Goal: Complete application form

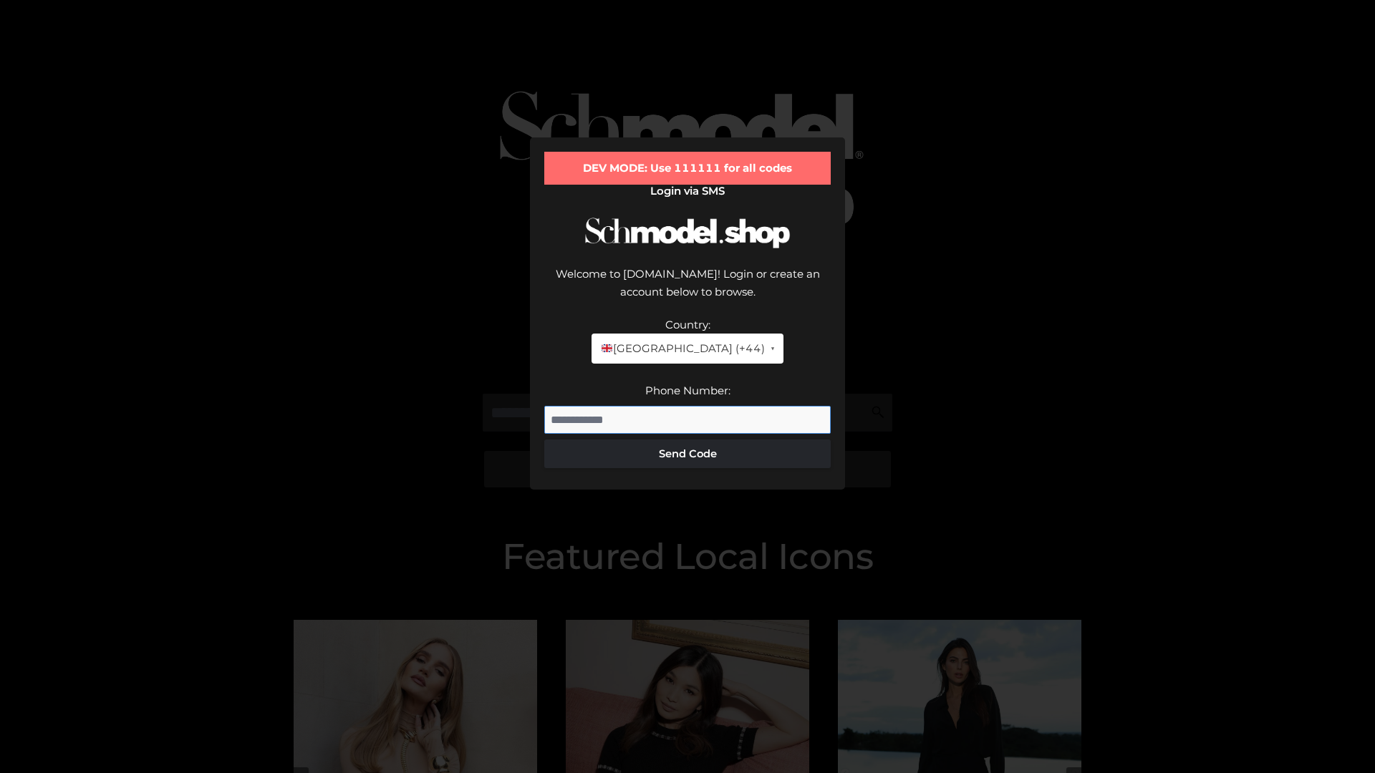
click at [687, 406] on input "Phone Number:" at bounding box center [687, 420] width 286 height 29
type input "**********"
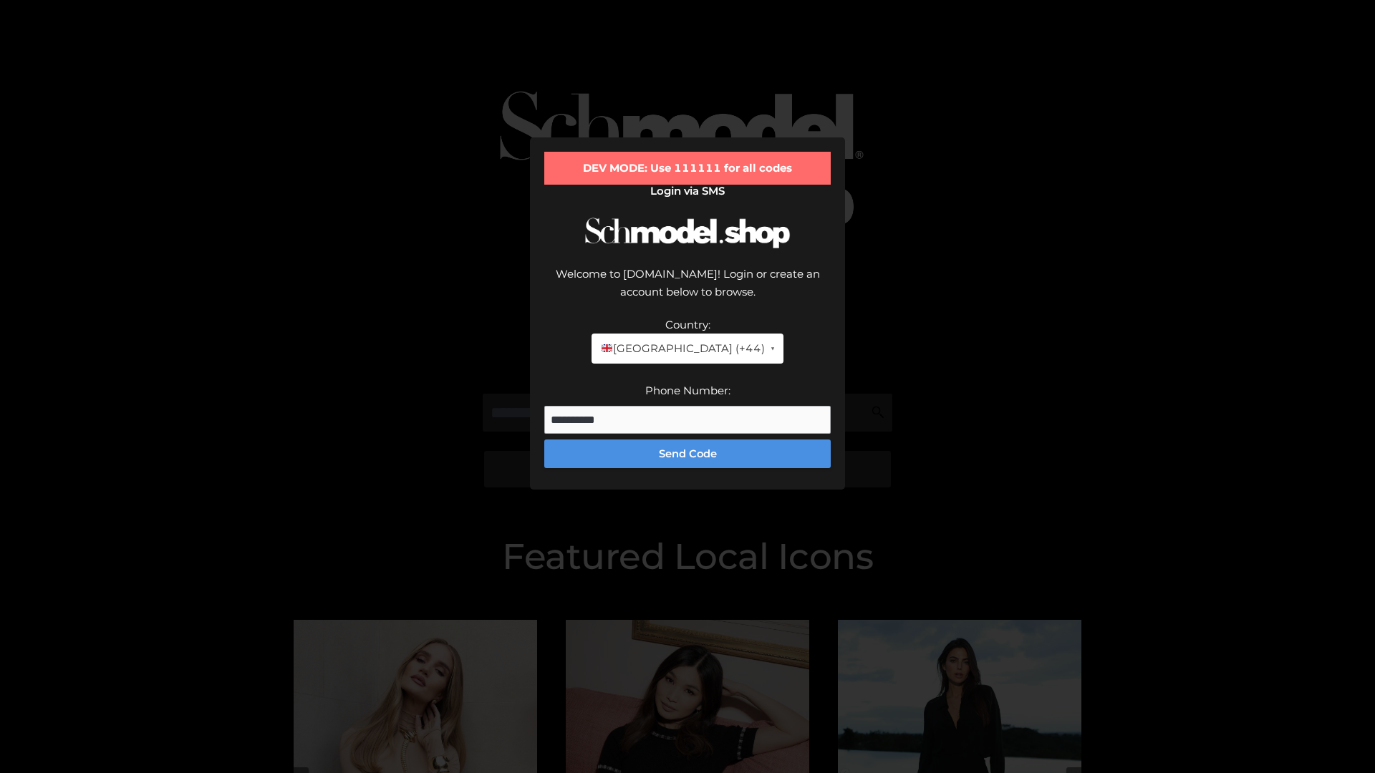
click at [687, 440] on button "Send Code" at bounding box center [687, 454] width 286 height 29
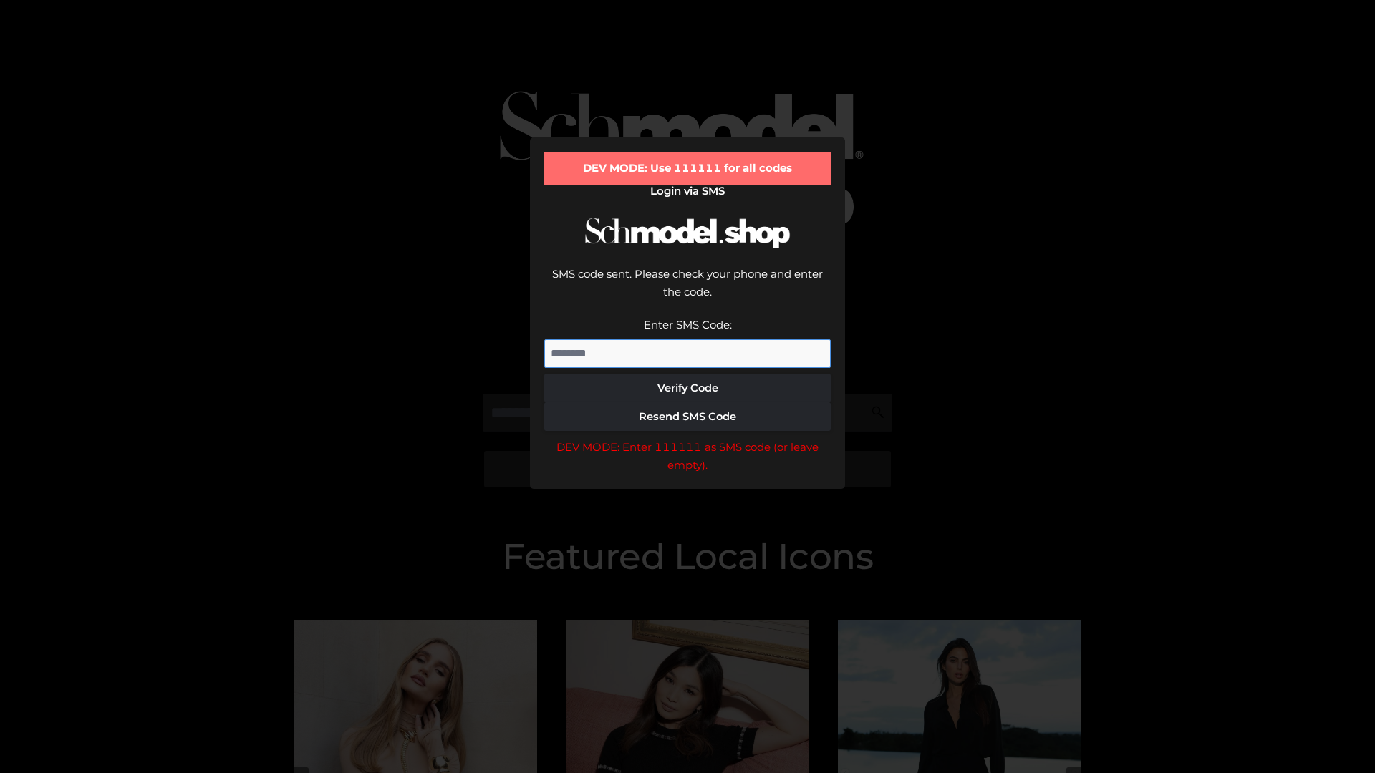
click at [687, 339] on input "Enter SMS Code:" at bounding box center [687, 353] width 286 height 29
type input "******"
click at [687, 374] on button "Verify Code" at bounding box center [687, 388] width 286 height 29
click at [687, 438] on div "DEV MODE: Enter 111111 as SMS code (or leave empty)." at bounding box center [687, 456] width 286 height 37
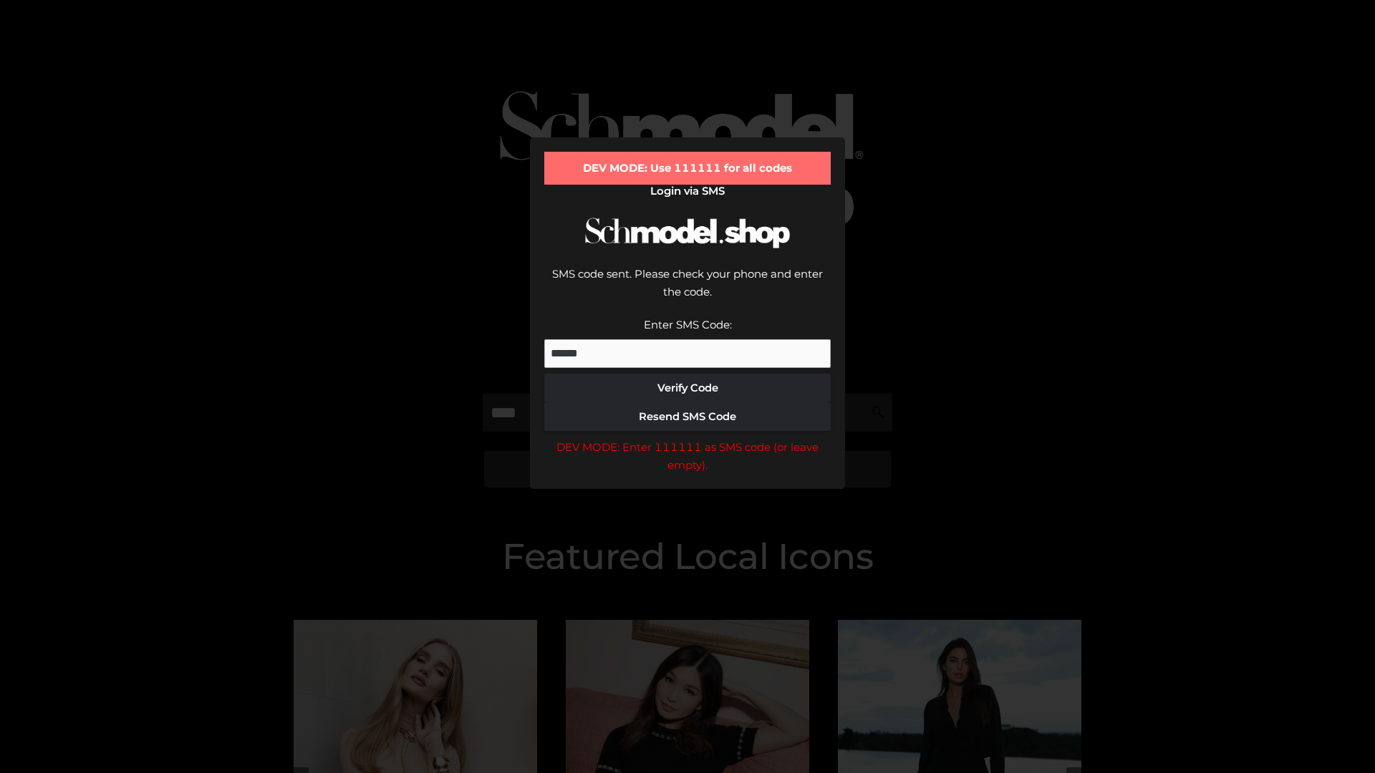
click at [687, 438] on div "DEV MODE: Enter 111111 as SMS code (or leave empty)." at bounding box center [687, 456] width 286 height 37
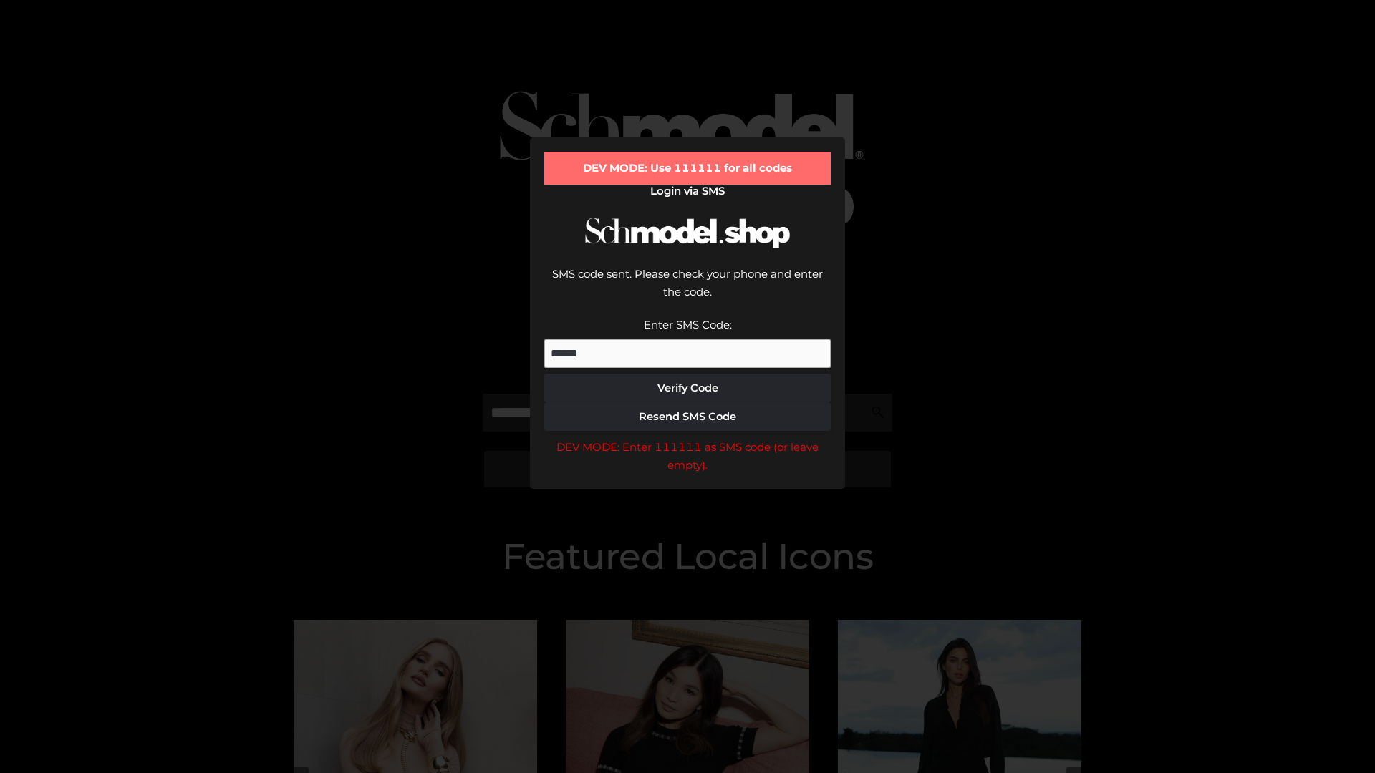
click at [687, 438] on div "DEV MODE: Enter 111111 as SMS code (or leave empty)." at bounding box center [687, 456] width 286 height 37
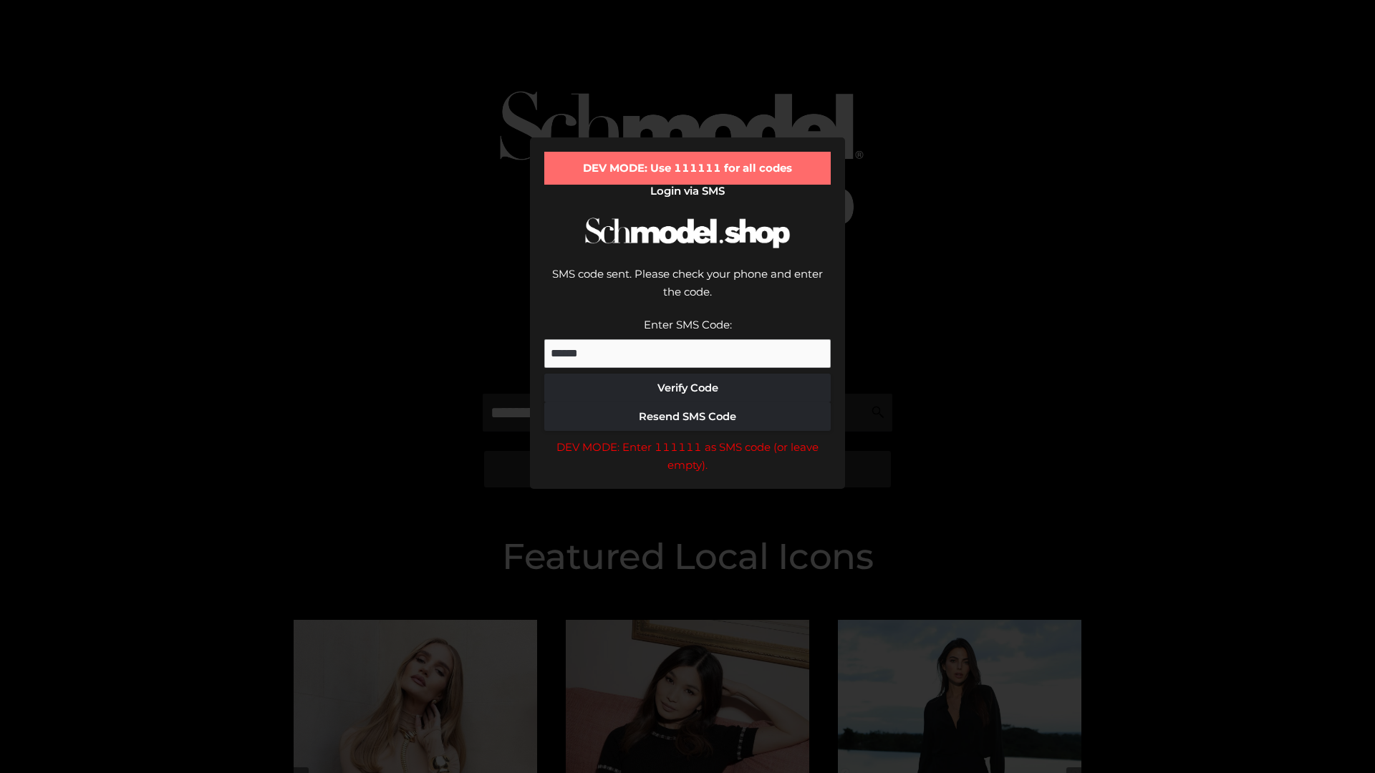
click at [687, 438] on div "DEV MODE: Enter 111111 as SMS code (or leave empty)." at bounding box center [687, 456] width 286 height 37
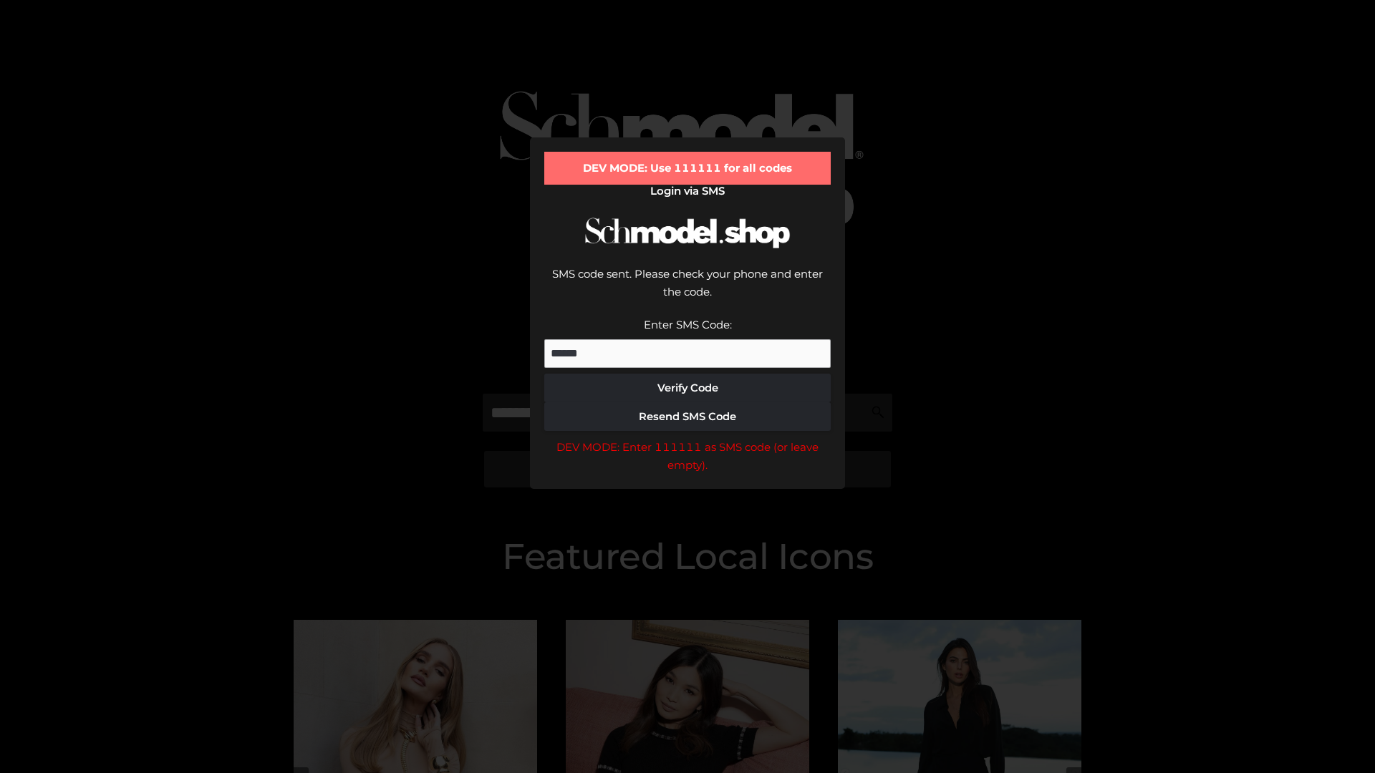
click at [687, 438] on div "DEV MODE: Enter 111111 as SMS code (or leave empty)." at bounding box center [687, 456] width 286 height 37
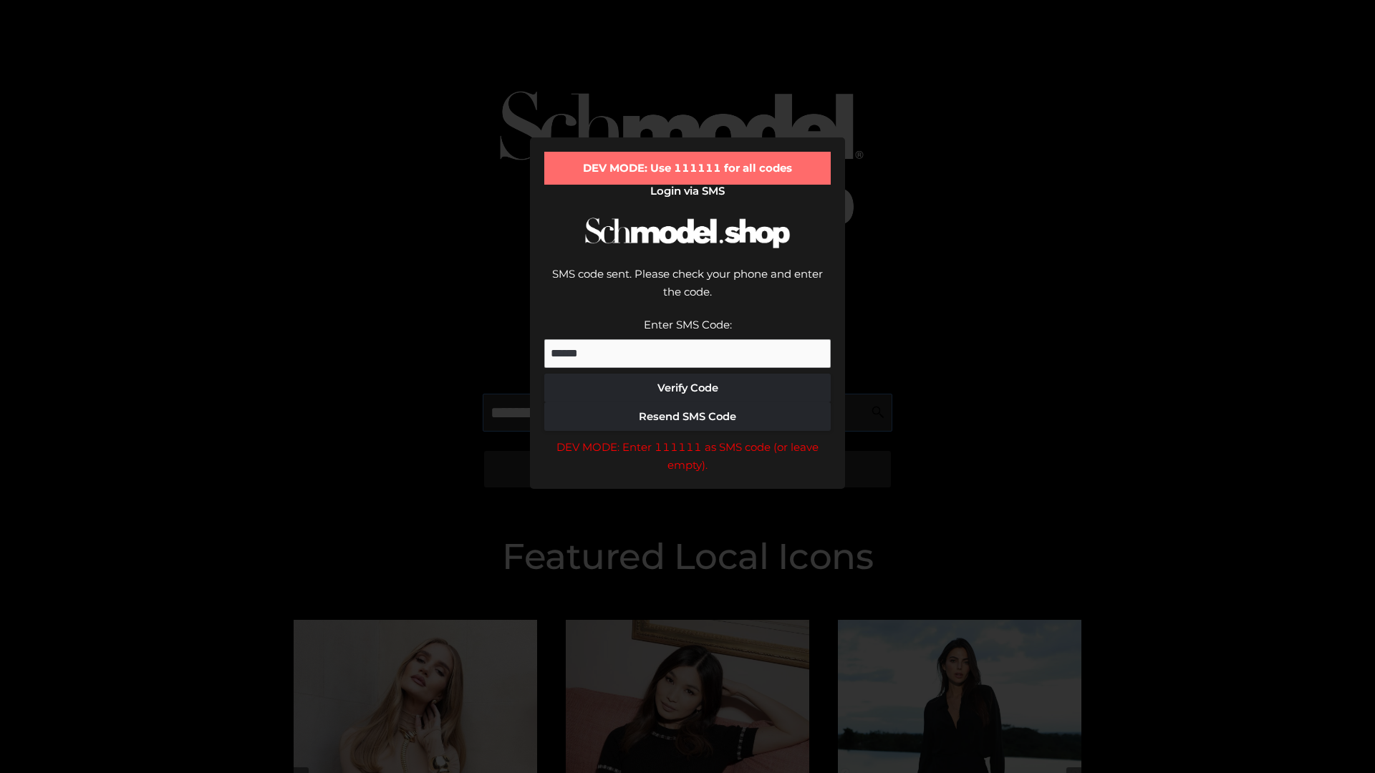
scroll to position [0, 1]
click at [687, 438] on div "DEV MODE: Enter 111111 as SMS code (or leave empty)." at bounding box center [687, 456] width 286 height 37
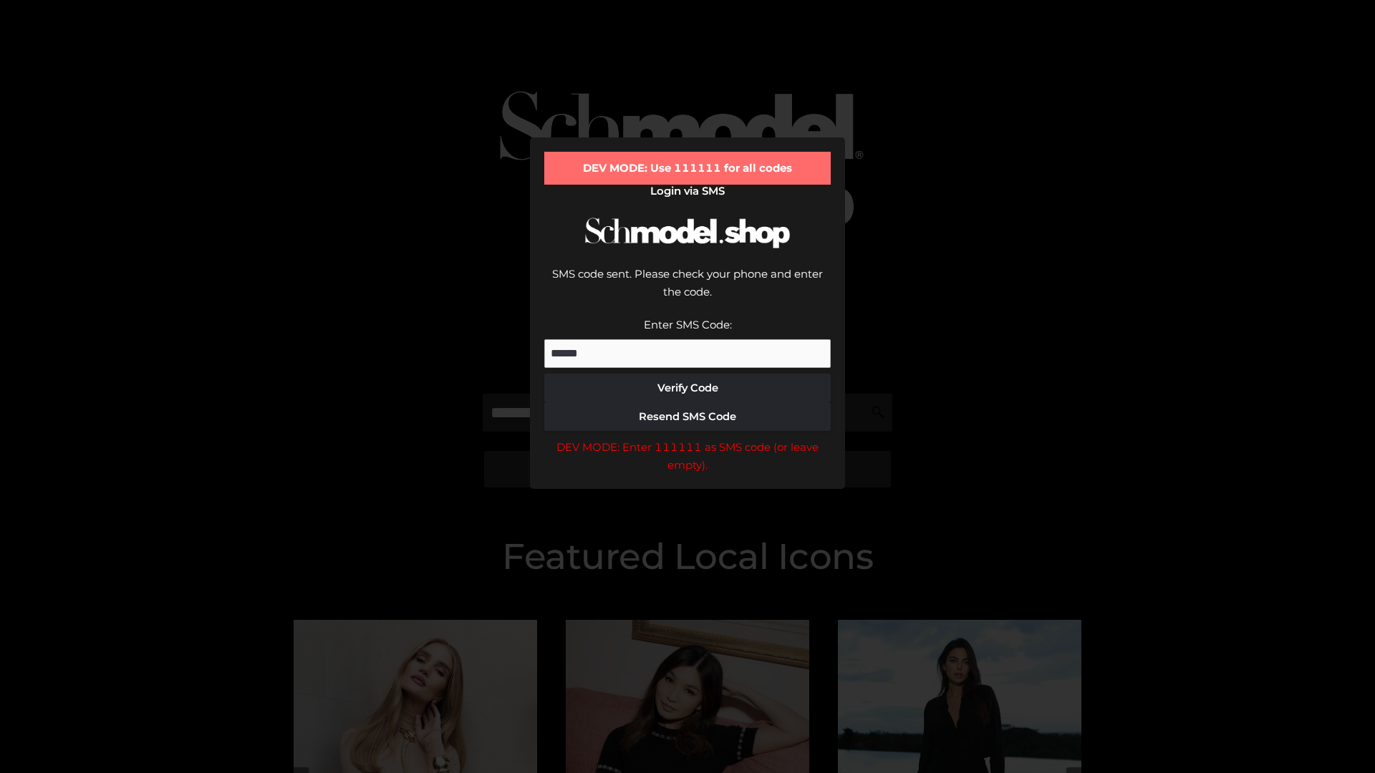
click at [687, 438] on div "DEV MODE: Enter 111111 as SMS code (or leave empty)." at bounding box center [687, 456] width 286 height 37
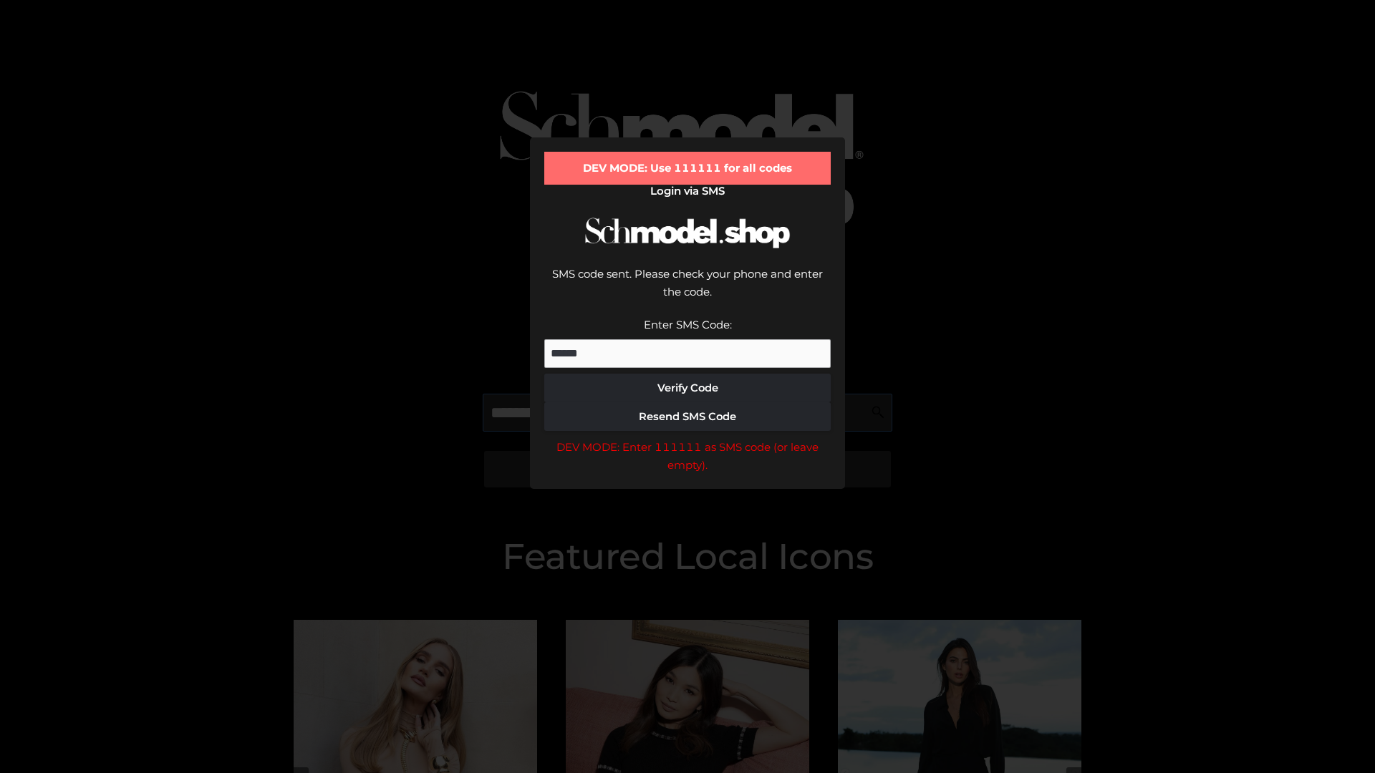
scroll to position [0, 87]
click at [687, 438] on div "DEV MODE: Enter 111111 as SMS code (or leave empty)." at bounding box center [687, 456] width 286 height 37
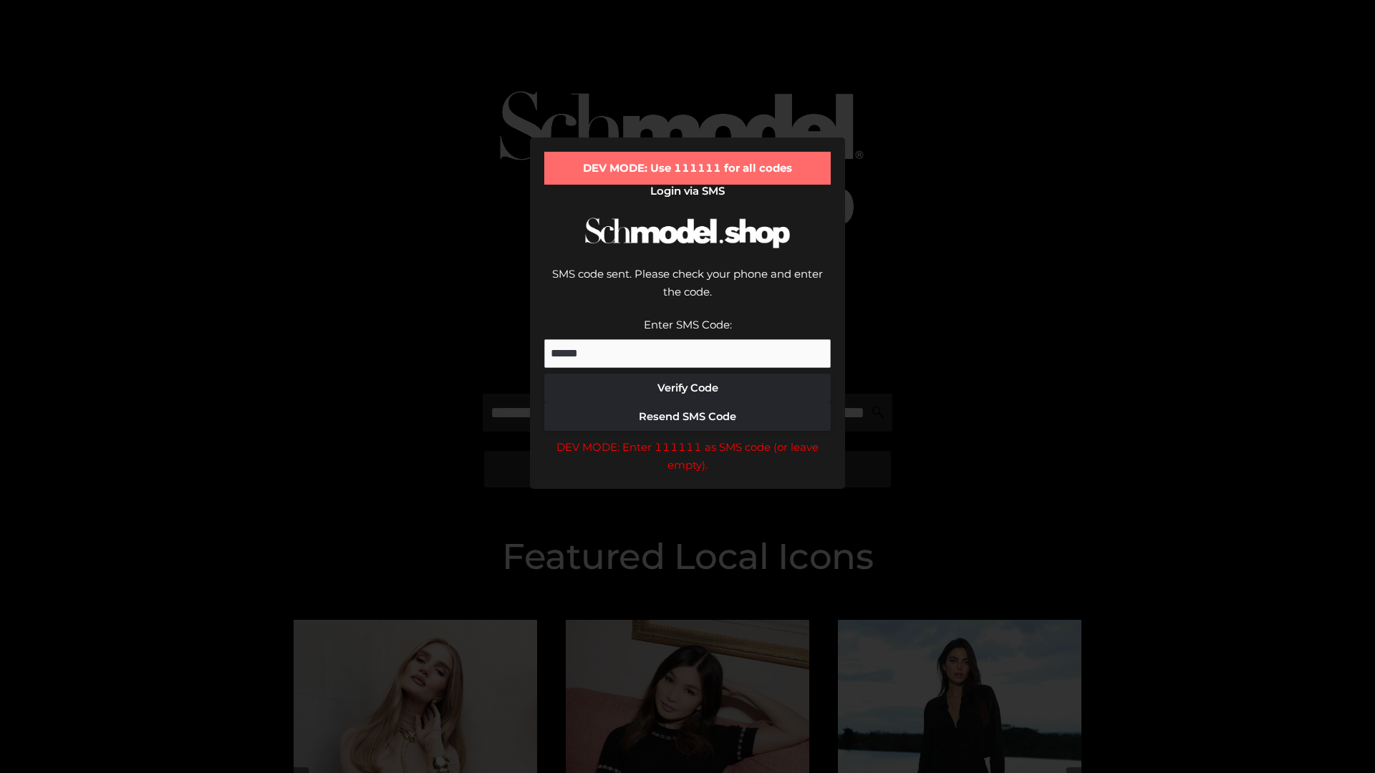
click at [687, 438] on div "DEV MODE: Enter 111111 as SMS code (or leave empty)." at bounding box center [687, 456] width 286 height 37
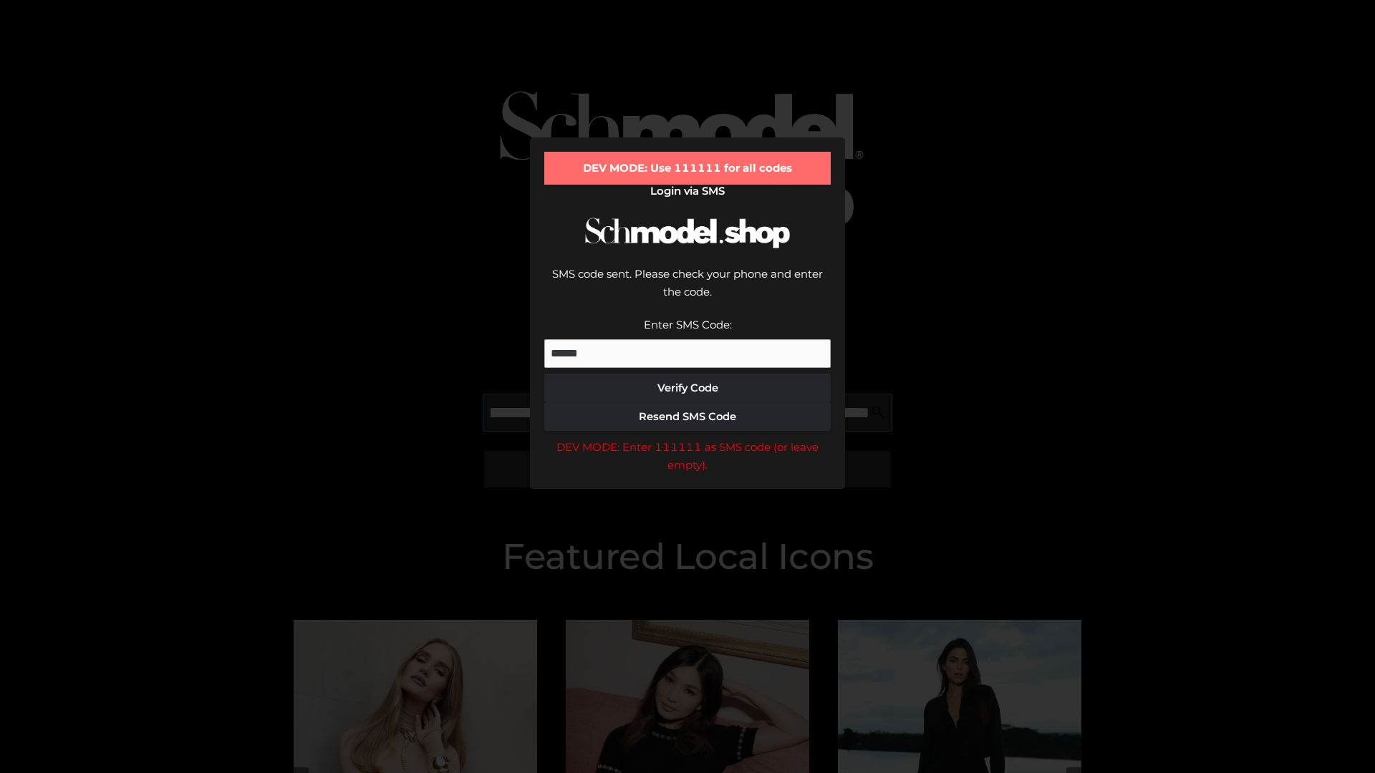
scroll to position [0, 178]
click at [687, 438] on div "DEV MODE: Enter 111111 as SMS code (or leave empty)." at bounding box center [687, 456] width 286 height 37
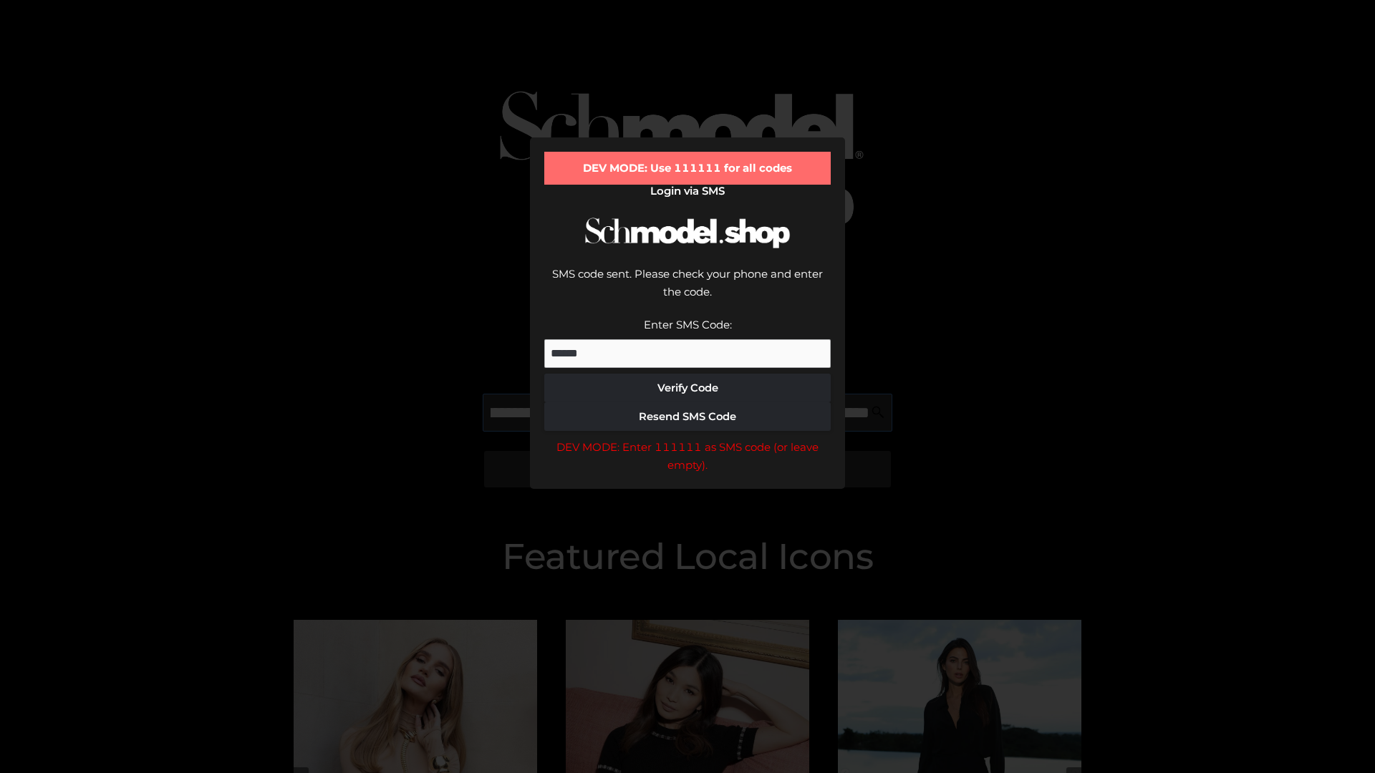
type input "**********"
